Goal: Find specific page/section: Find specific page/section

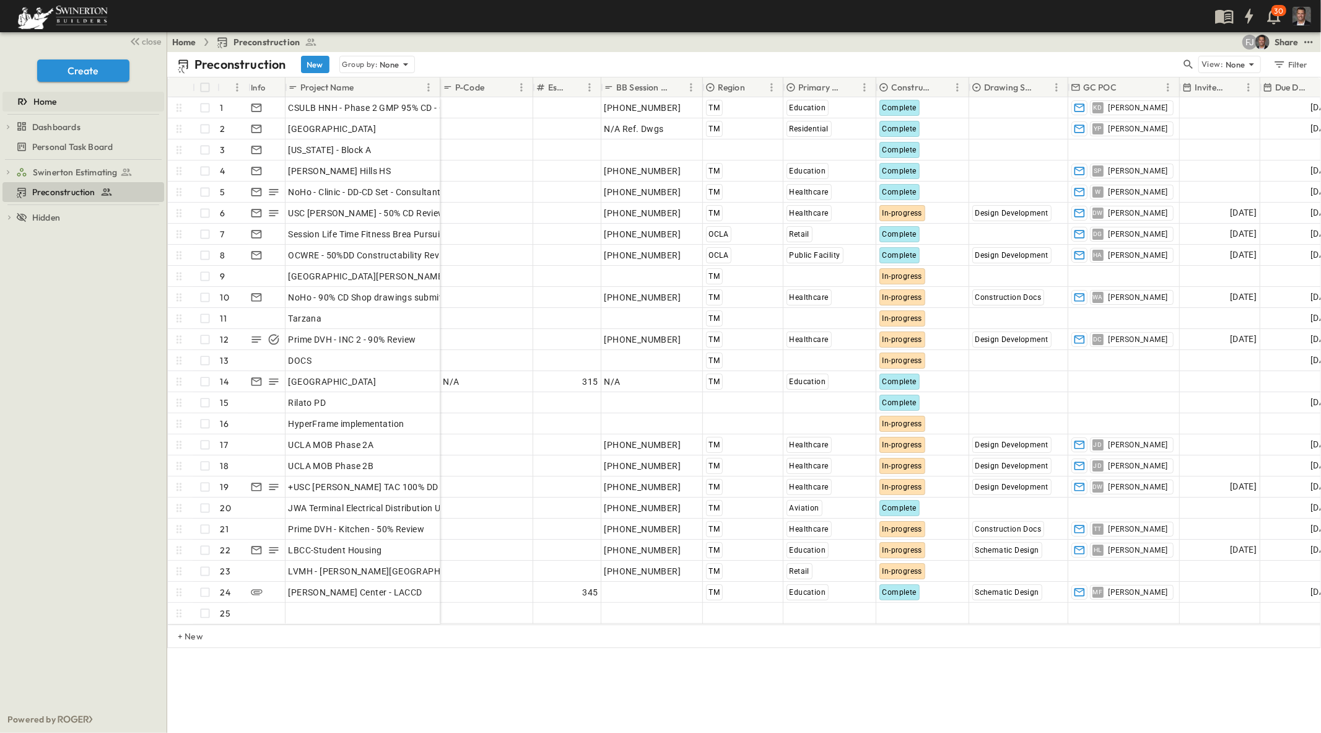
click at [25, 100] on icon at bounding box center [26, 101] width 4 height 6
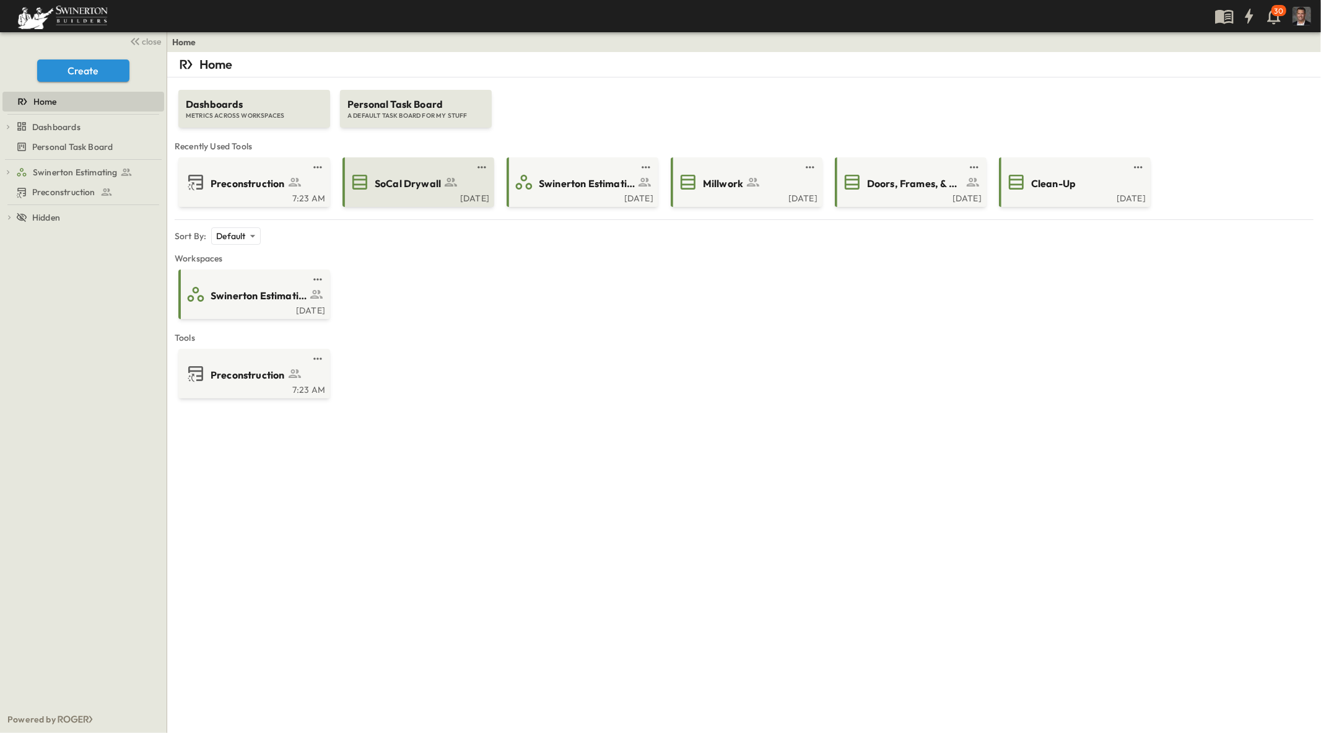
click at [417, 193] on div "[DATE]" at bounding box center [417, 197] width 144 height 10
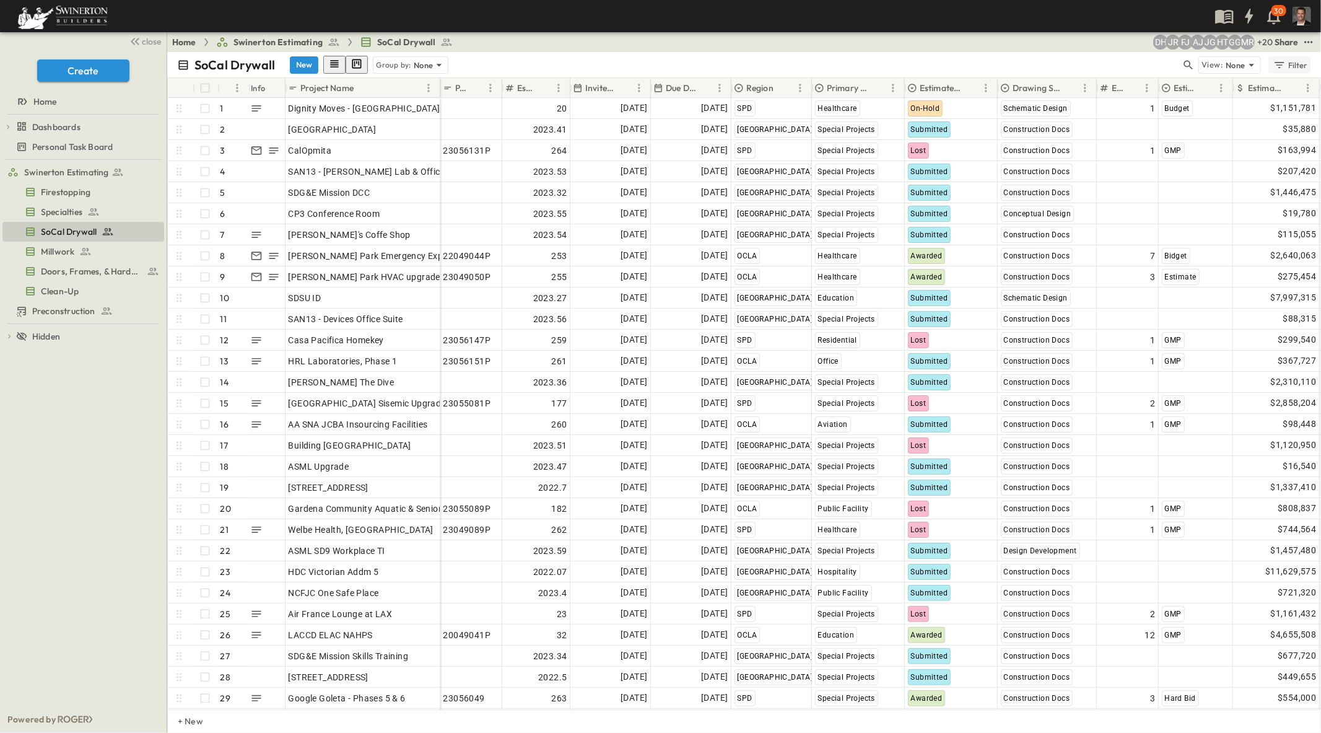
click at [1290, 64] on div "Filter" at bounding box center [1290, 65] width 35 height 14
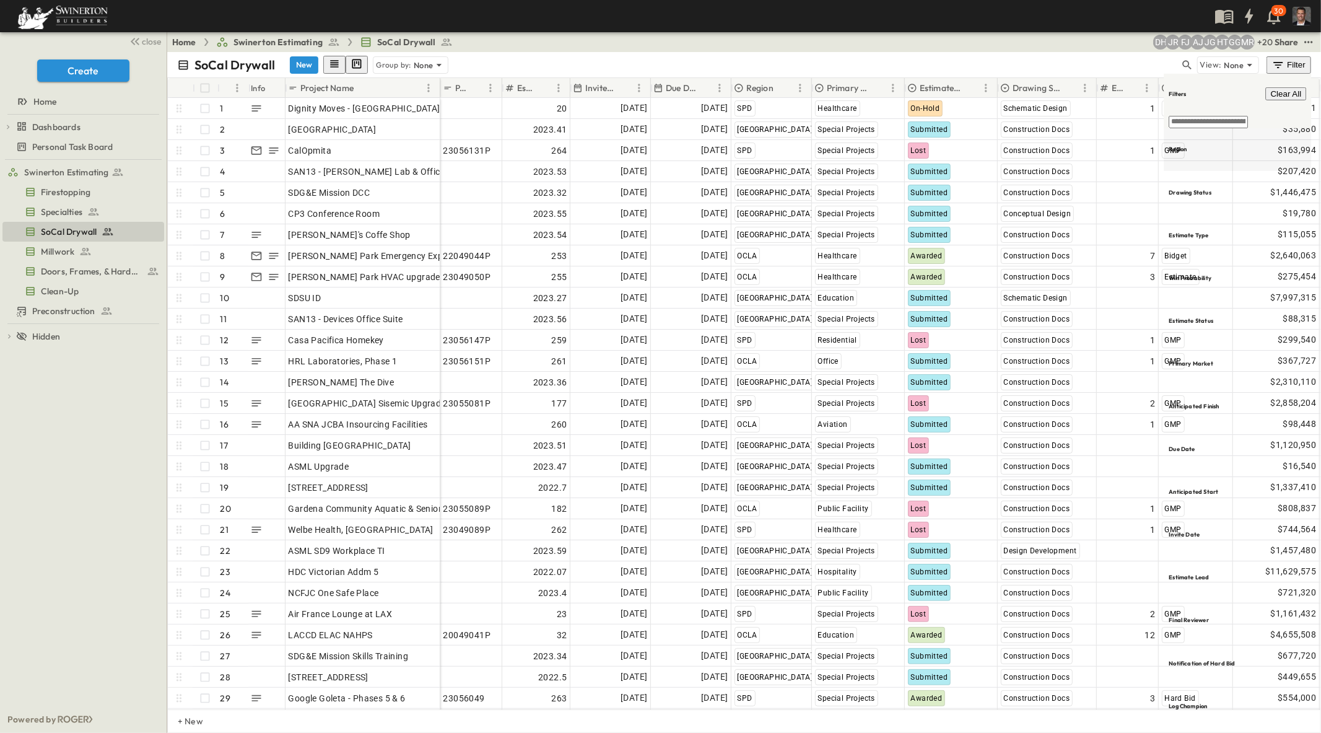
click at [1180, 145] on h6 "Region" at bounding box center [1178, 149] width 18 height 8
click at [1099, 115] on span "SPD" at bounding box center [1094, 112] width 15 height 10
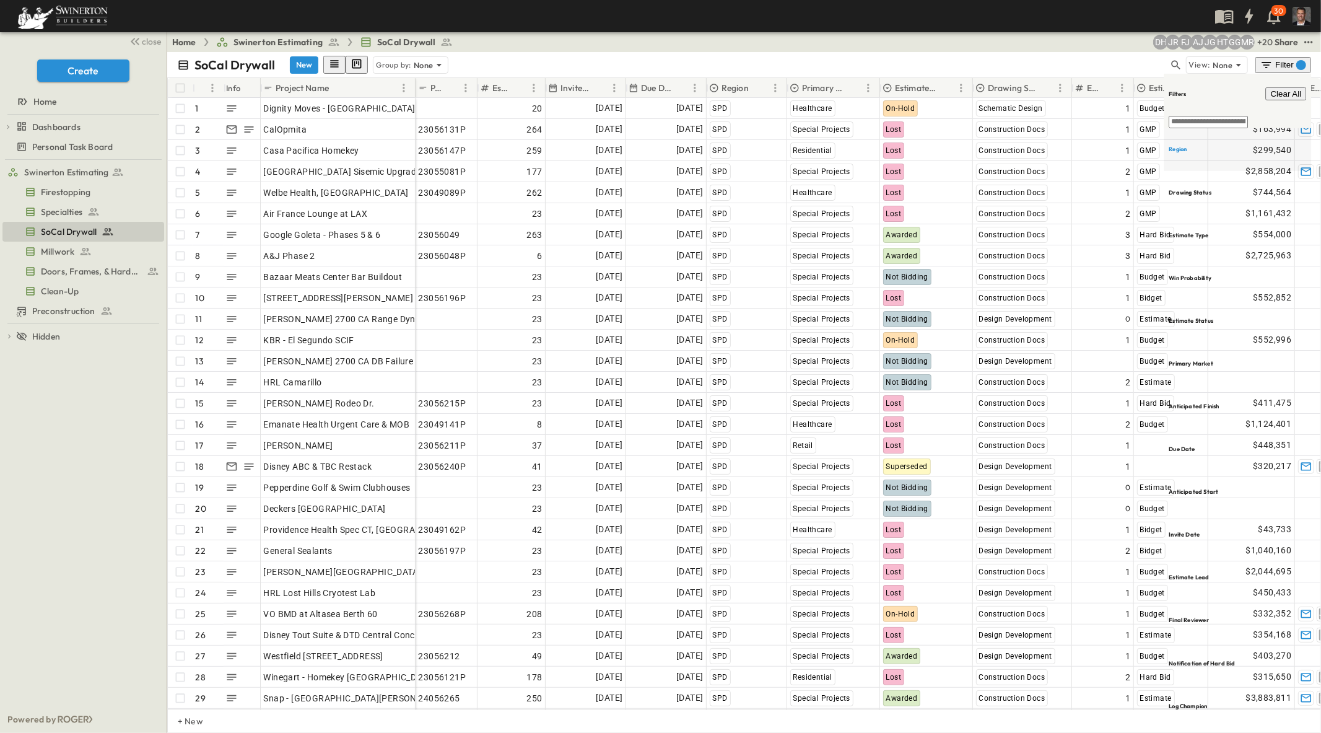
click at [1186, 145] on h6 "Region" at bounding box center [1178, 149] width 18 height 8
click at [1062, 73] on div "TM" at bounding box center [1056, 73] width 17 height 15
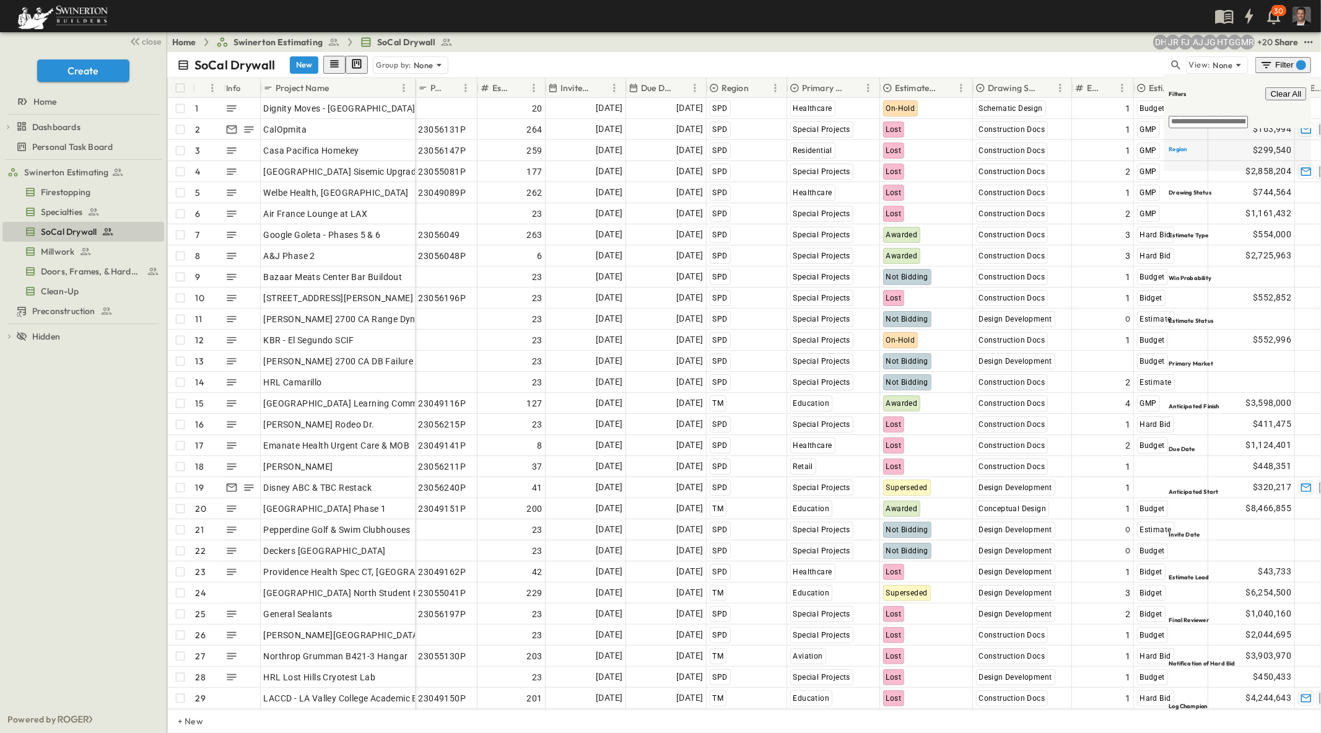
click at [1187, 145] on h6 "Region" at bounding box center [1178, 149] width 18 height 8
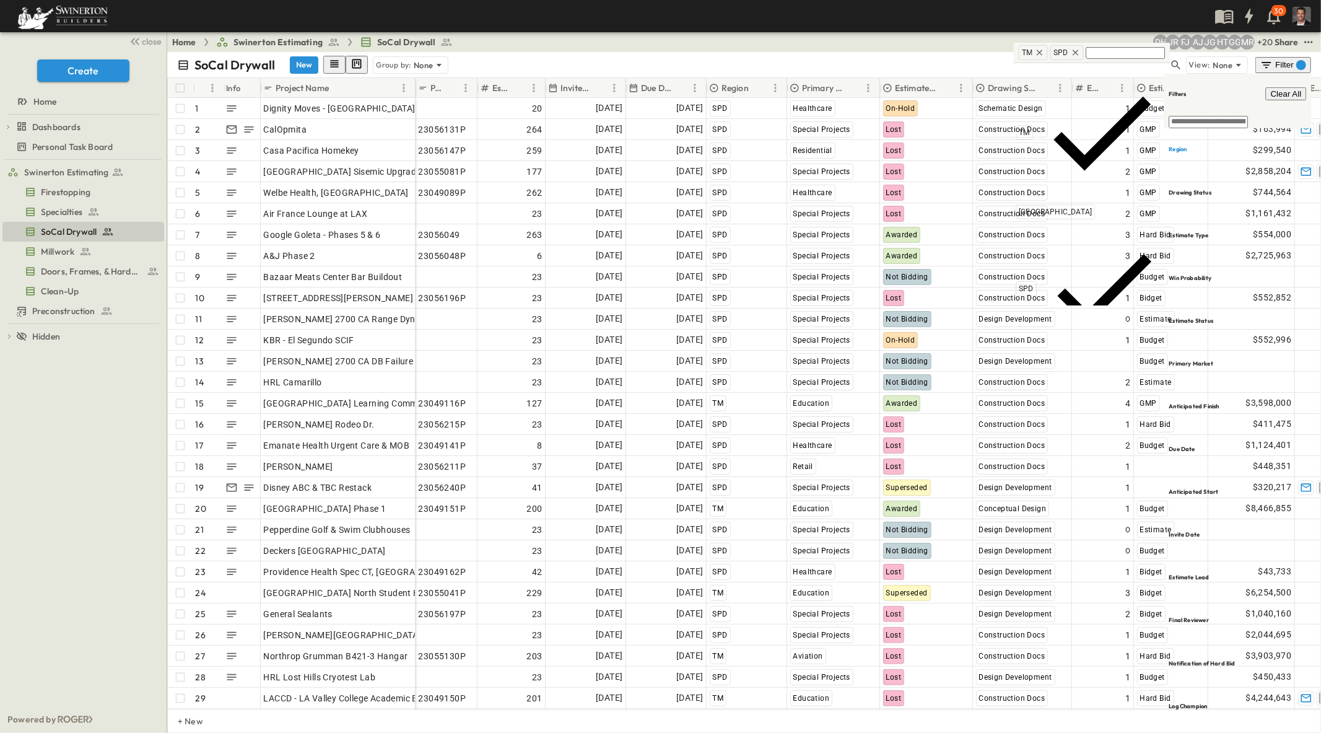
click at [1029, 361] on span "OCLA" at bounding box center [1028, 366] width 19 height 10
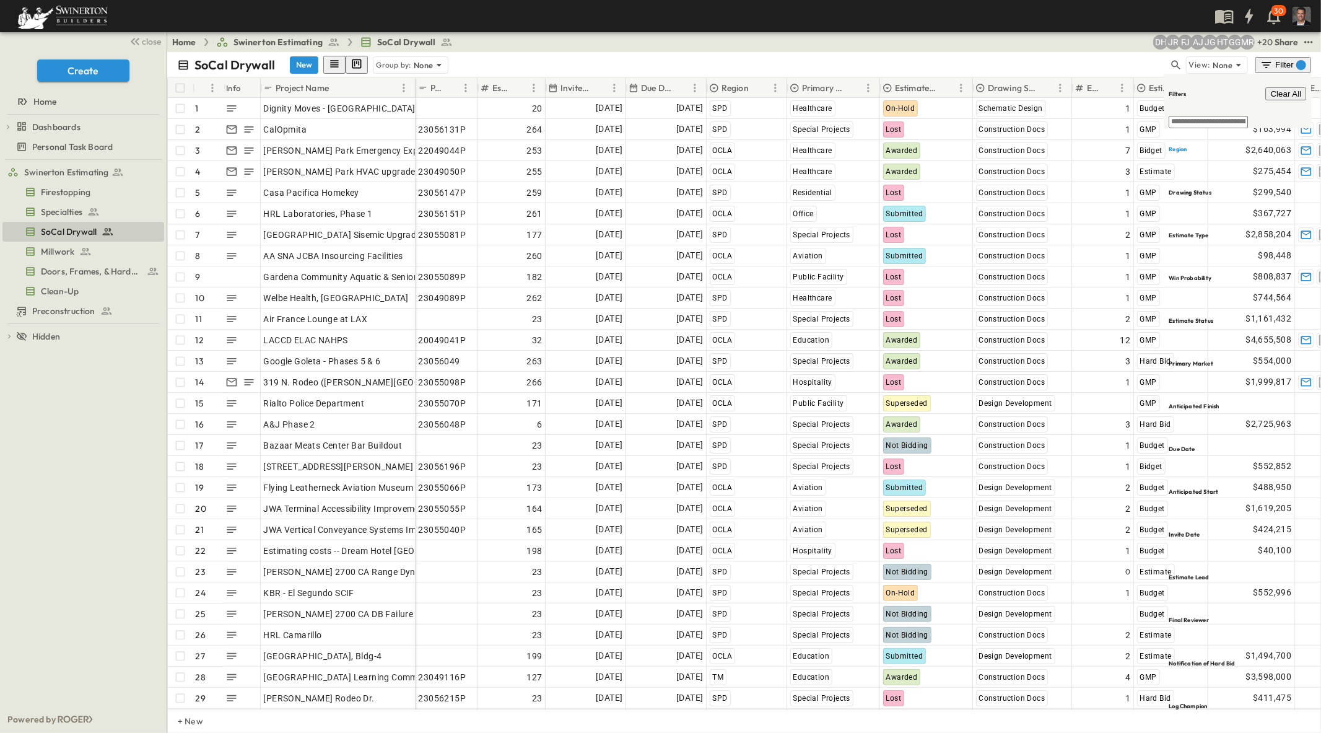
click at [654, 88] on p "Due Date" at bounding box center [656, 88] width 30 height 12
click at [653, 88] on p "Due Date" at bounding box center [656, 88] width 30 height 12
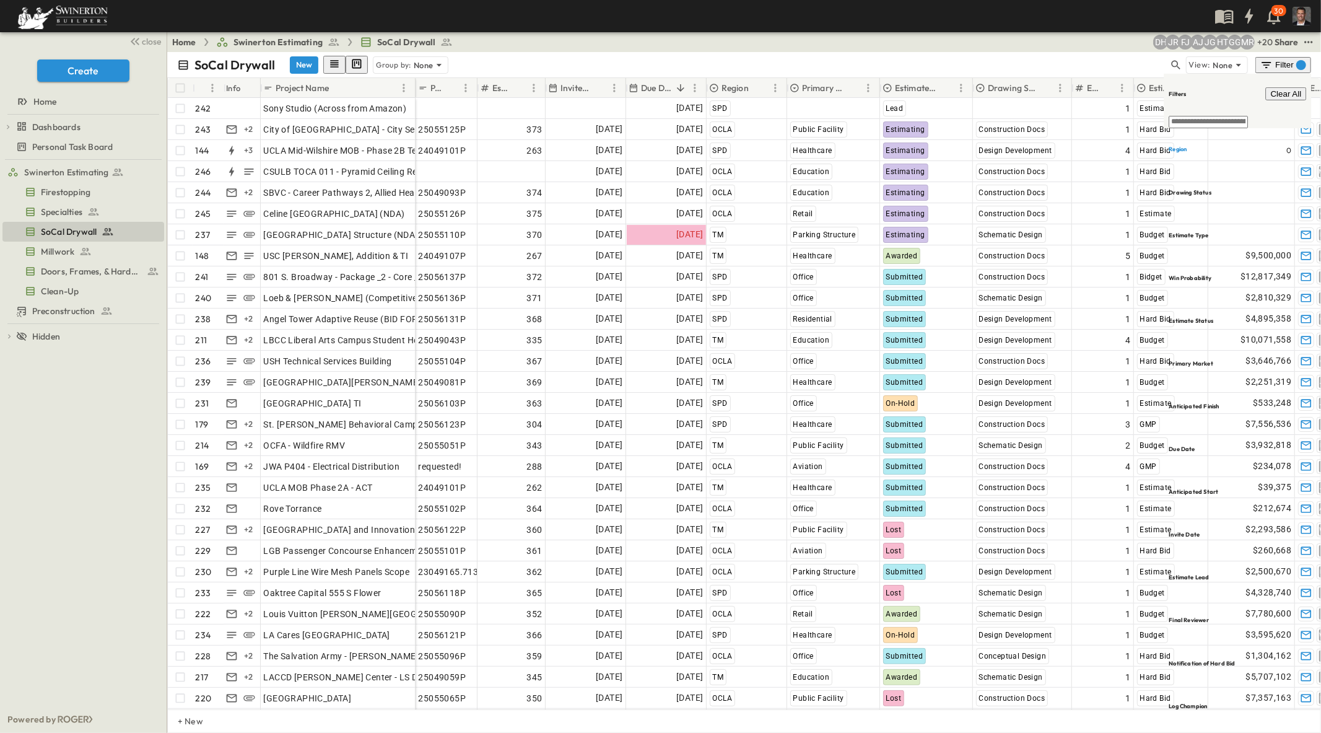
click at [1036, 17] on div "30" at bounding box center [659, 16] width 1318 height 32
click at [1186, 90] on h6 "Filters" at bounding box center [1177, 94] width 17 height 8
click at [1274, 64] on div "Filter 1" at bounding box center [1283, 65] width 46 height 12
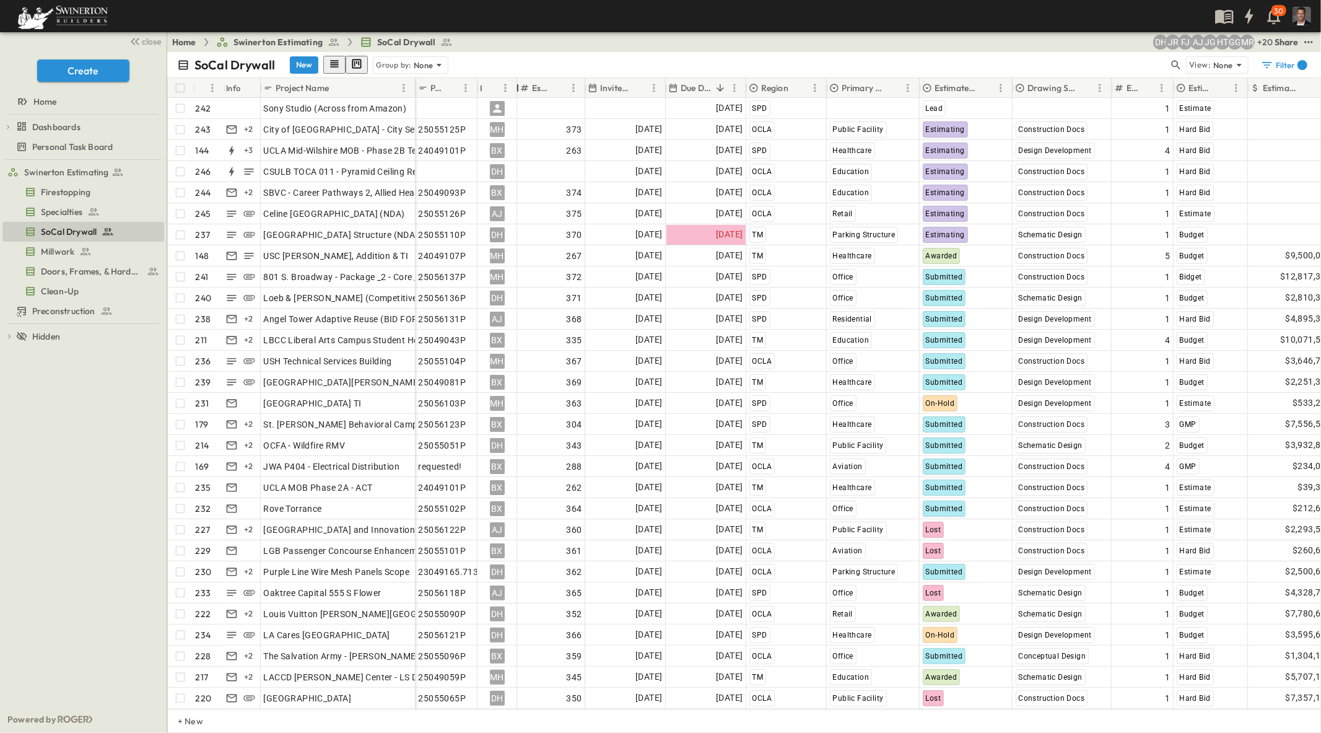
drag, startPoint x: 585, startPoint y: 90, endPoint x: 516, endPoint y: 91, distance: 68.7
click at [516, 91] on div "Estimator" at bounding box center [517, 88] width 12 height 35
